Goal: Task Accomplishment & Management: Use online tool/utility

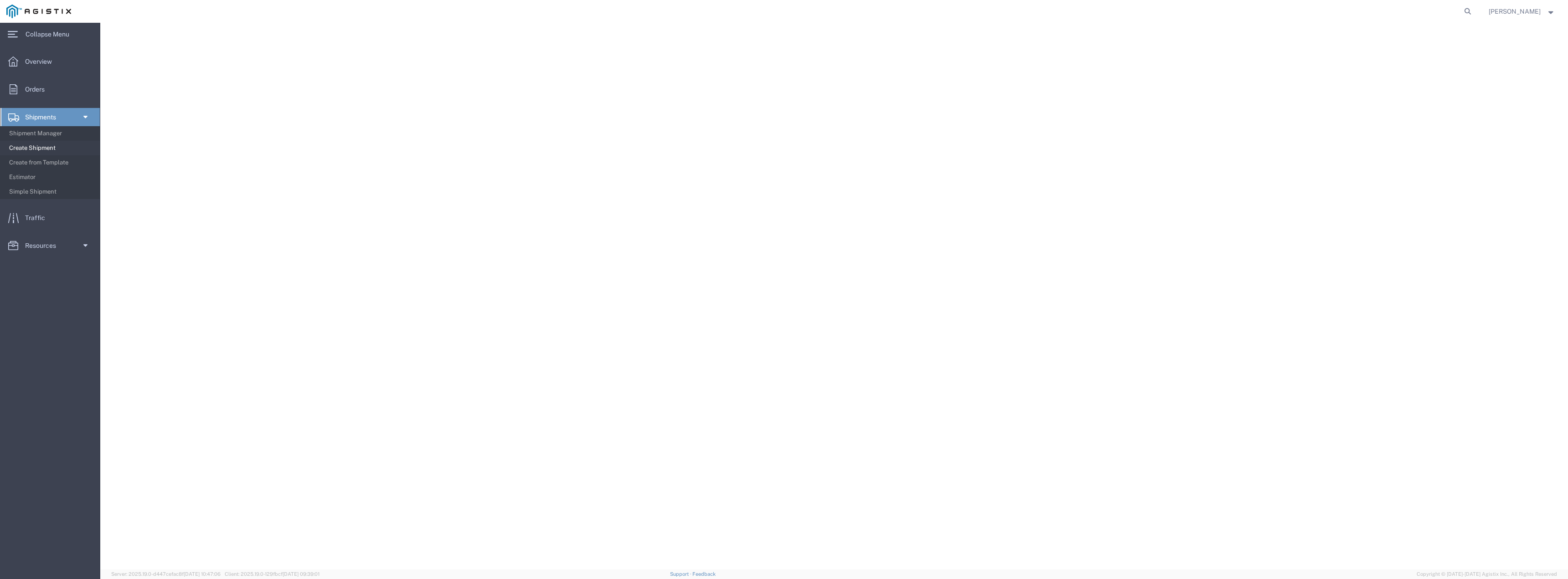
select select
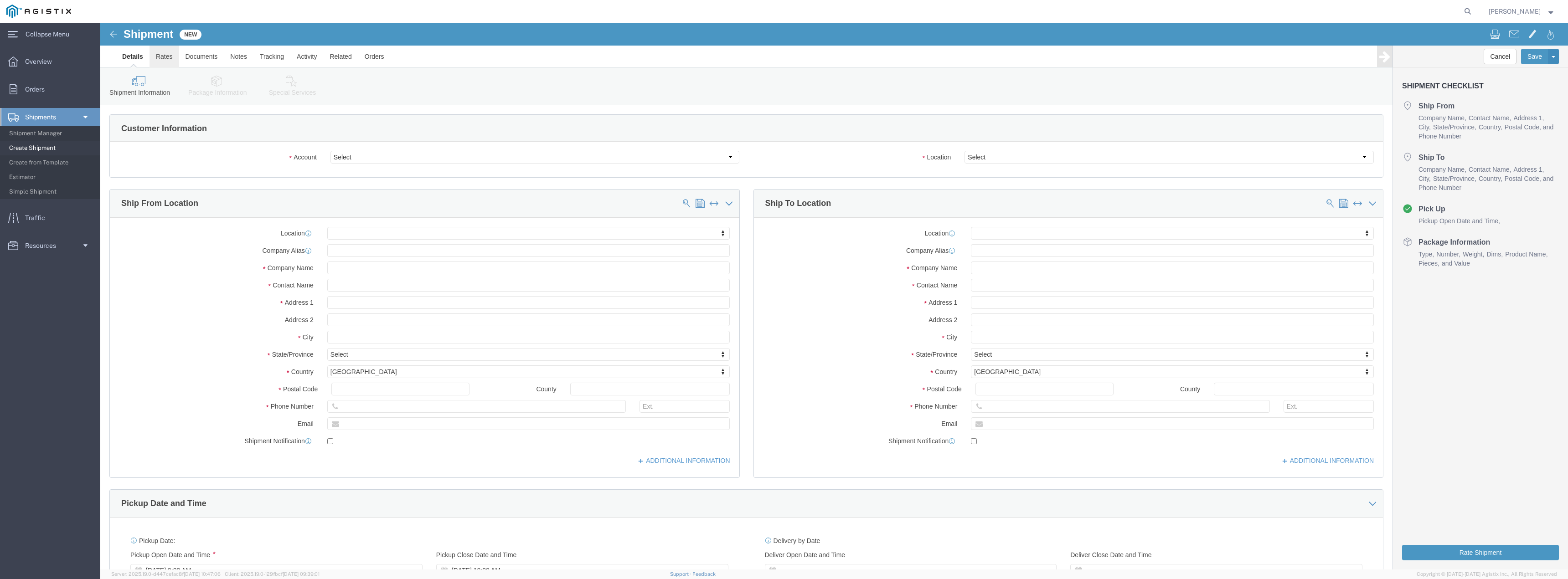
click link "Rates"
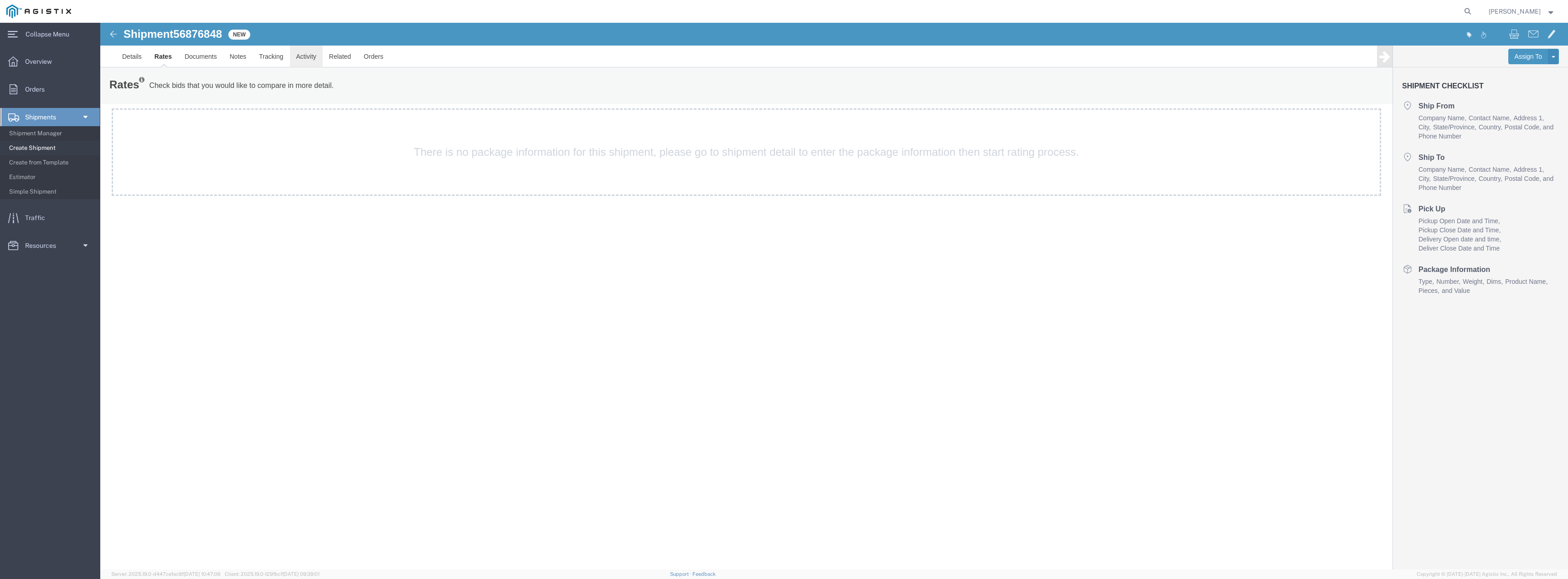
click at [306, 57] on link "Activity" at bounding box center [306, 57] width 33 height 22
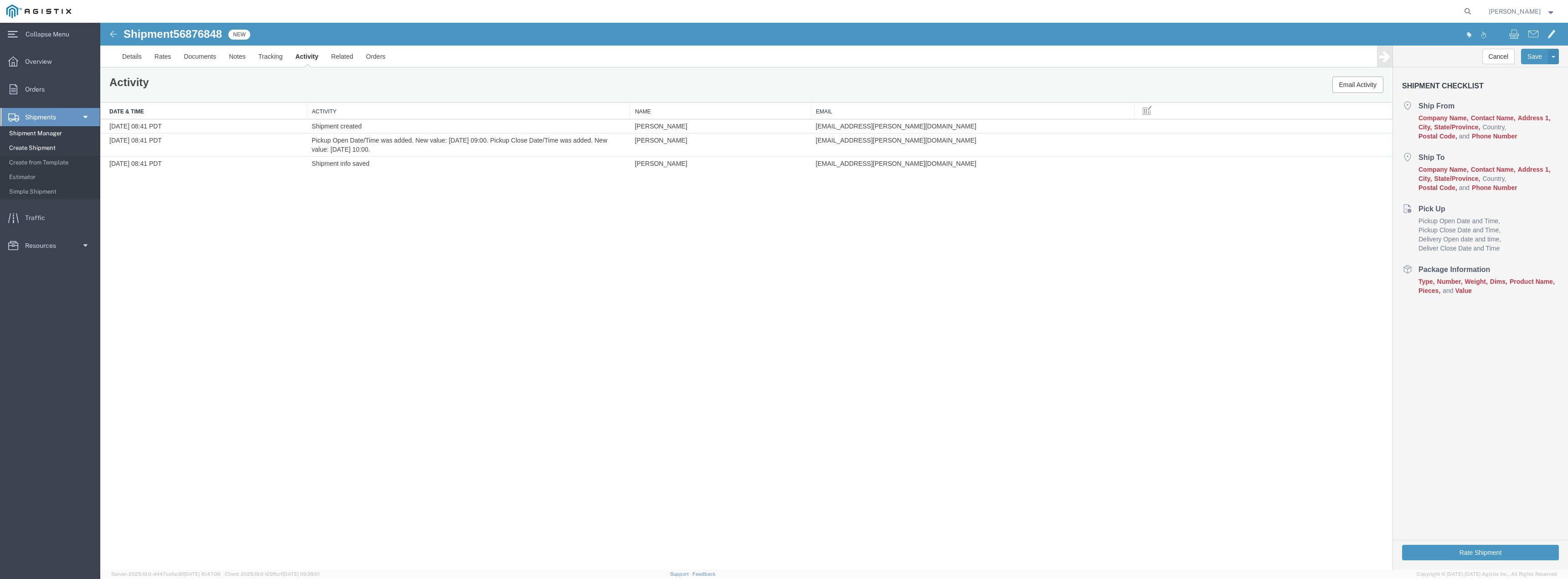
click at [42, 133] on span "Shipment Manager" at bounding box center [51, 133] width 85 height 18
